Goal: Information Seeking & Learning: Understand process/instructions

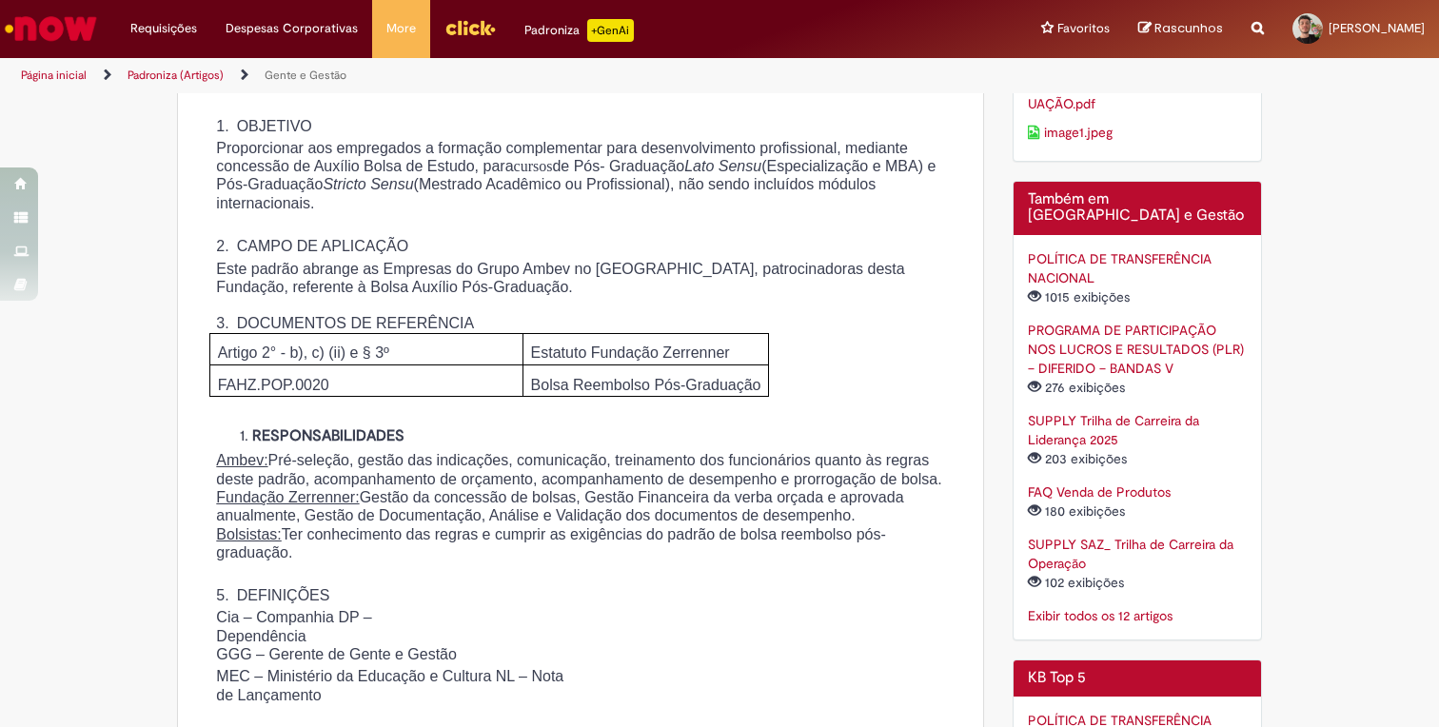
scroll to position [778, 0]
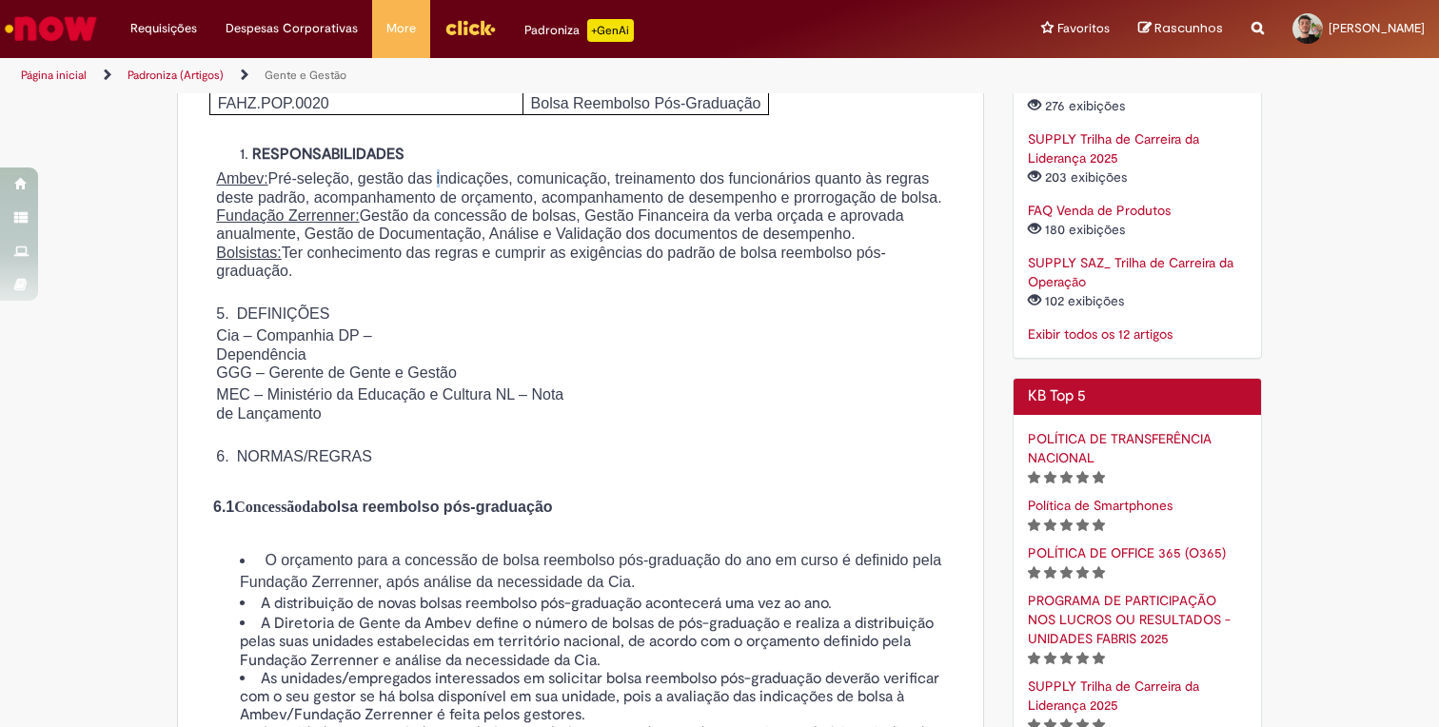
drag, startPoint x: 458, startPoint y: 209, endPoint x: 479, endPoint y: 213, distance: 21.3
click at [466, 205] on span "Ambev: Pré-seleção, gestão das indicações, comunicação, treinamento dos funcion…" at bounding box center [578, 187] width 725 height 34
click at [485, 205] on span "Ambev: Pré-seleção, gestão das indicações, comunicação, treinamento dos funcion…" at bounding box center [578, 187] width 725 height 34
click at [538, 205] on span "Ambev: Pré-seleção, gestão das indicações, comunicação, treinamento dos funcion…" at bounding box center [578, 187] width 725 height 34
click at [643, 205] on span "Ambev: Pré-seleção, gestão das indicações, comunicação, treinamento dos funcion…" at bounding box center [578, 187] width 725 height 34
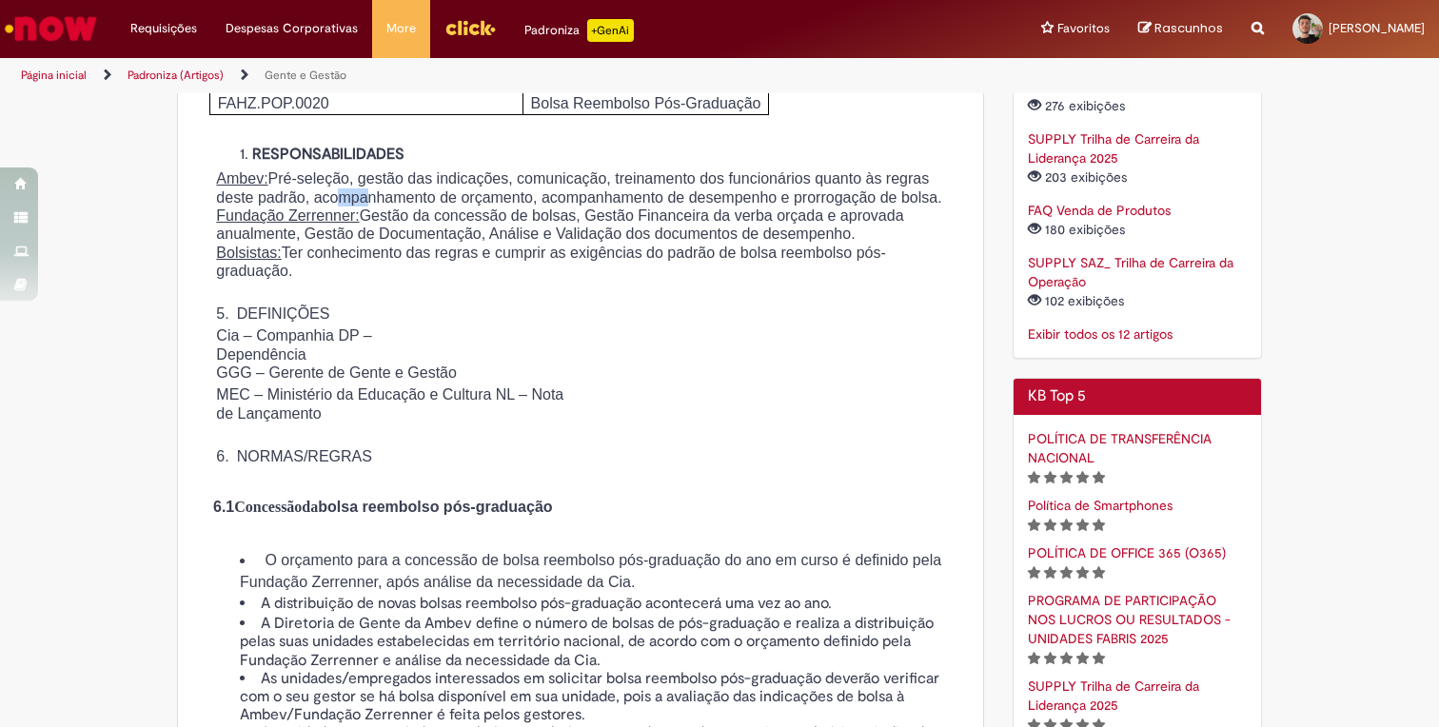
drag, startPoint x: 484, startPoint y: 226, endPoint x: 535, endPoint y: 231, distance: 51.7
click at [518, 205] on span "Ambev: Pré-seleção, gestão das indicações, comunicação, treinamento dos funcion…" at bounding box center [578, 187] width 725 height 34
click at [535, 207] on p "Ambev: Pré-seleção, gestão das indicações, comunicação, treinamento dos funcion…" at bounding box center [580, 187] width 728 height 37
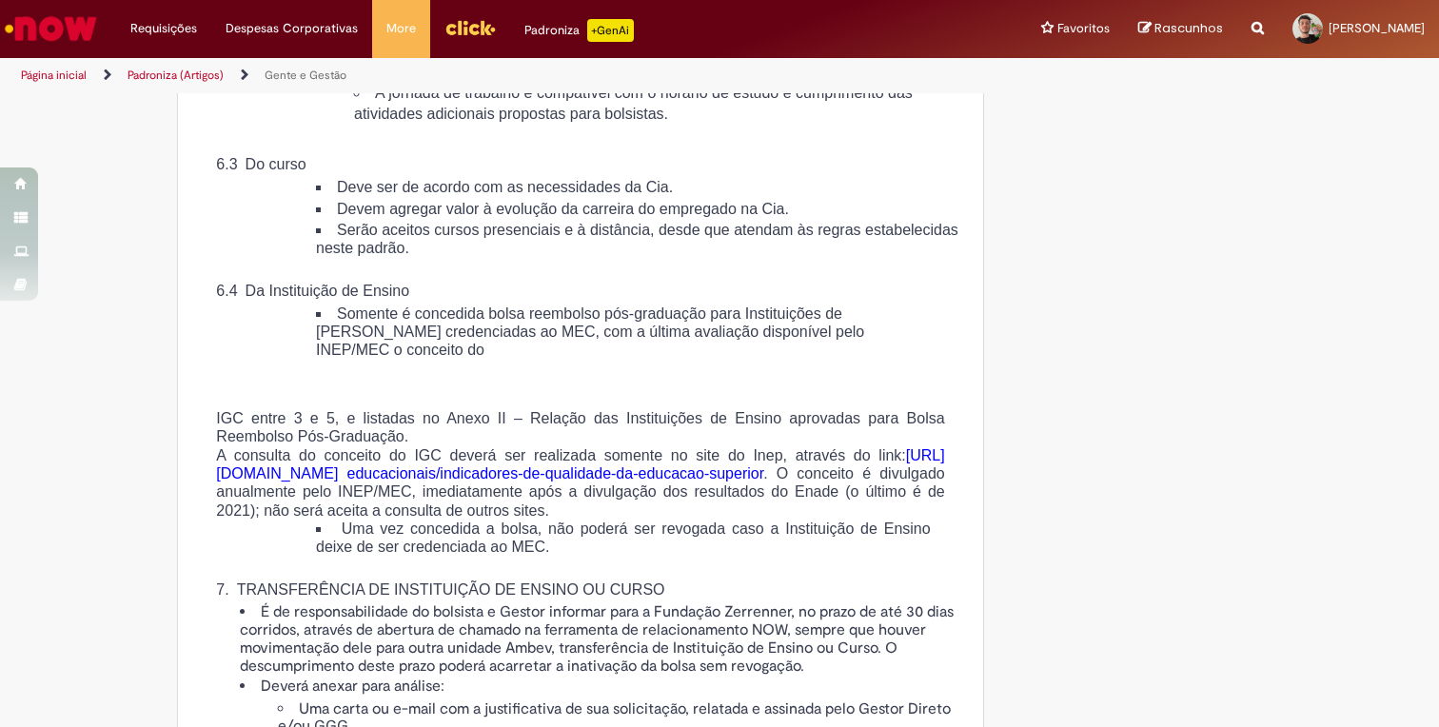
scroll to position [2324, 0]
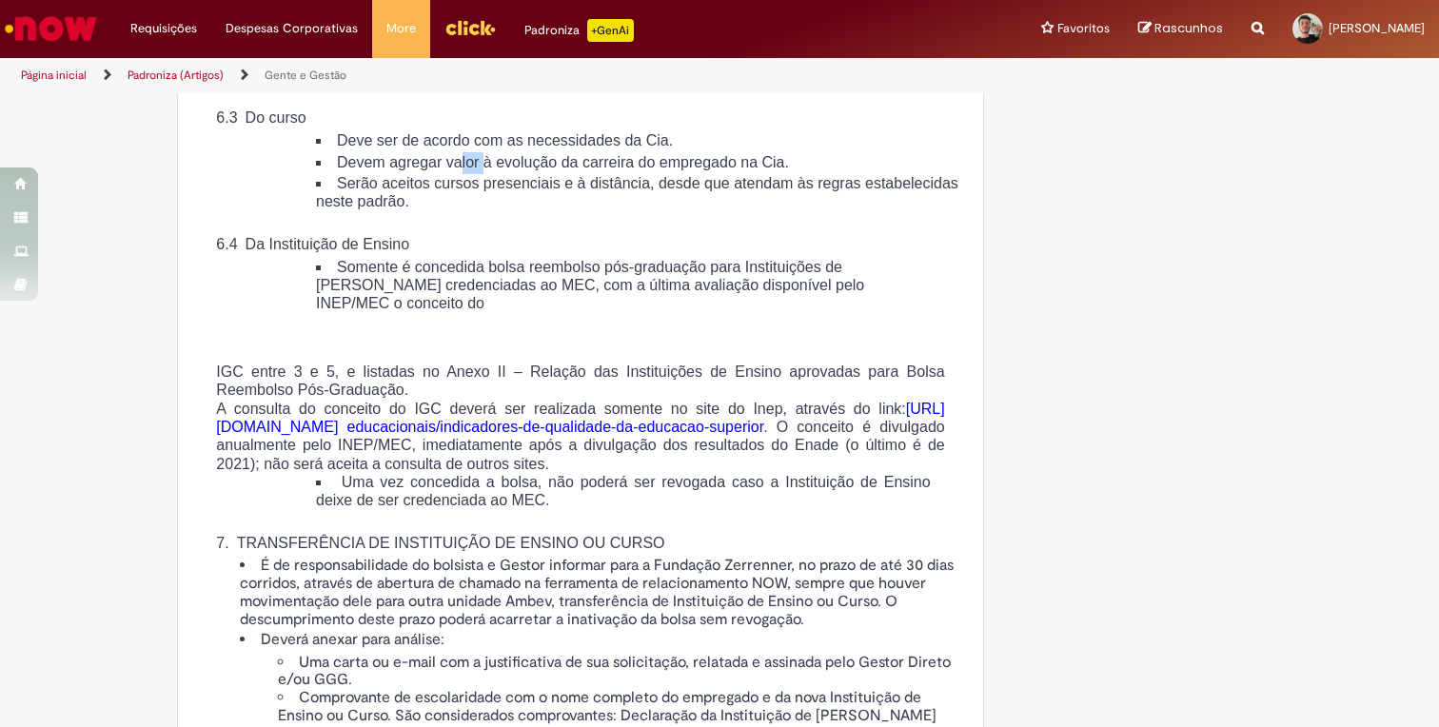
drag, startPoint x: 488, startPoint y: 283, endPoint x: 557, endPoint y: 287, distance: 68.7
click at [518, 170] on span "Devem agregar valor à evolução da carreira do empregado na Cia." at bounding box center [563, 162] width 452 height 16
click at [565, 209] on span "Serão aceitos cursos presenciais e à distância, desde que atendam às regras est…" at bounding box center [637, 192] width 643 height 34
drag, startPoint x: 643, startPoint y: 274, endPoint x: 698, endPoint y: 283, distance: 55.9
click at [689, 170] on span "Devem agregar valor à evolução da carreira do empregado na Cia." at bounding box center [563, 162] width 452 height 16
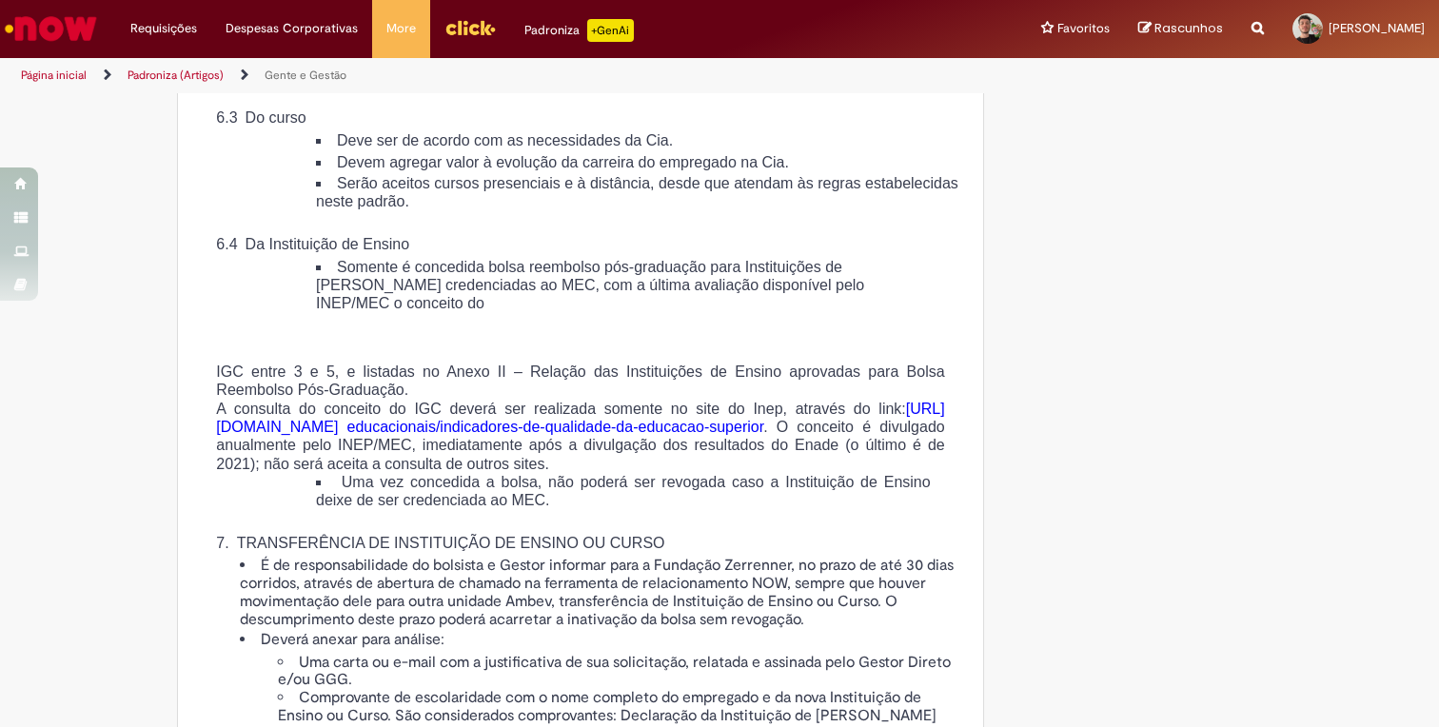
click at [698, 170] on span "Devem agregar valor à evolução da carreira do empregado na Cia." at bounding box center [563, 162] width 452 height 16
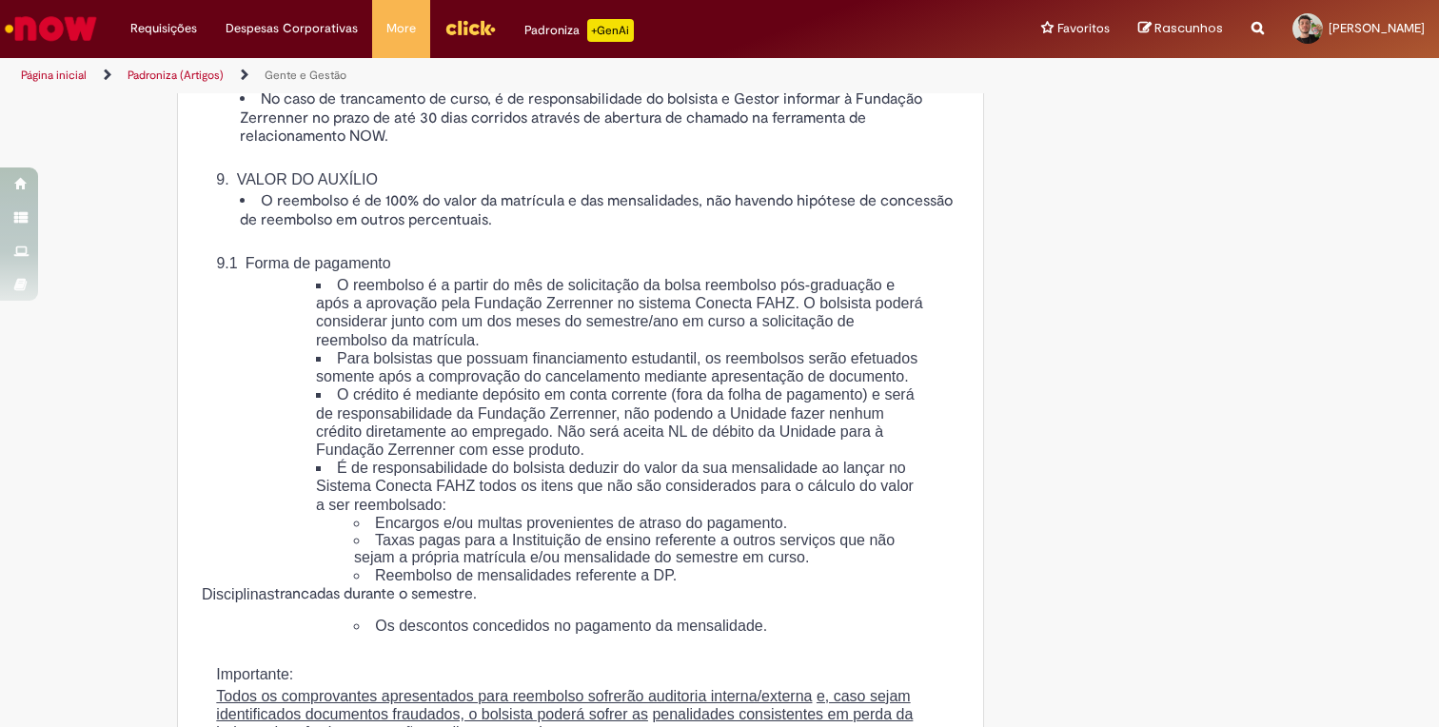
scroll to position [3283, 0]
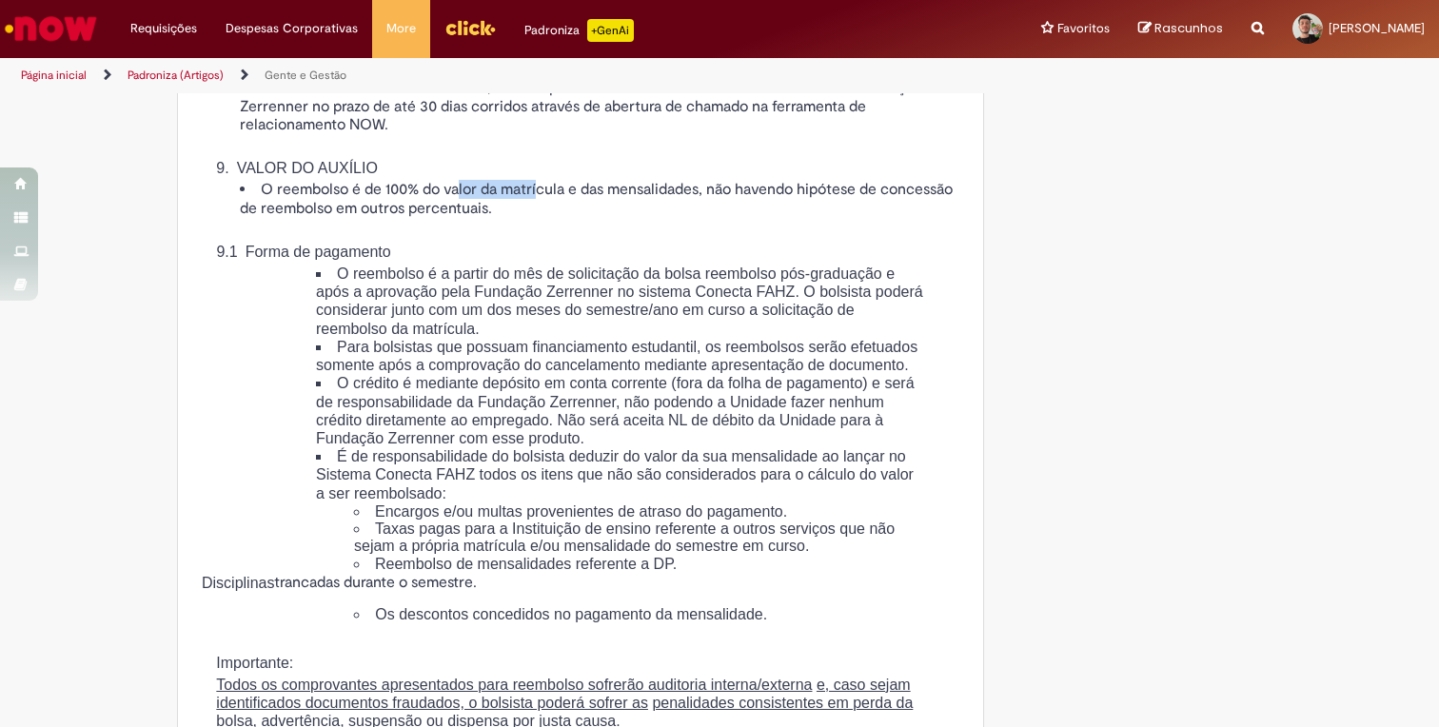
click at [535, 217] on span "O reembolso é de 100% do valor da matrícula e das mensalidades, não havendo hip…" at bounding box center [596, 198] width 713 height 37
click at [551, 217] on span "O reembolso é de 100% do valor da matrícula e das mensalidades, não havendo hip…" at bounding box center [596, 198] width 713 height 37
drag, startPoint x: 496, startPoint y: 357, endPoint x: 400, endPoint y: 356, distance: 96.2
click at [402, 217] on span "O reembolso é de 100% do valor da matrícula e das mensalidades, não havendo hip…" at bounding box center [596, 198] width 713 height 37
click at [400, 217] on span "O reembolso é de 100% do valor da matrícula e das mensalidades, não havendo hip…" at bounding box center [596, 198] width 713 height 37
